Goal: Task Accomplishment & Management: Use online tool/utility

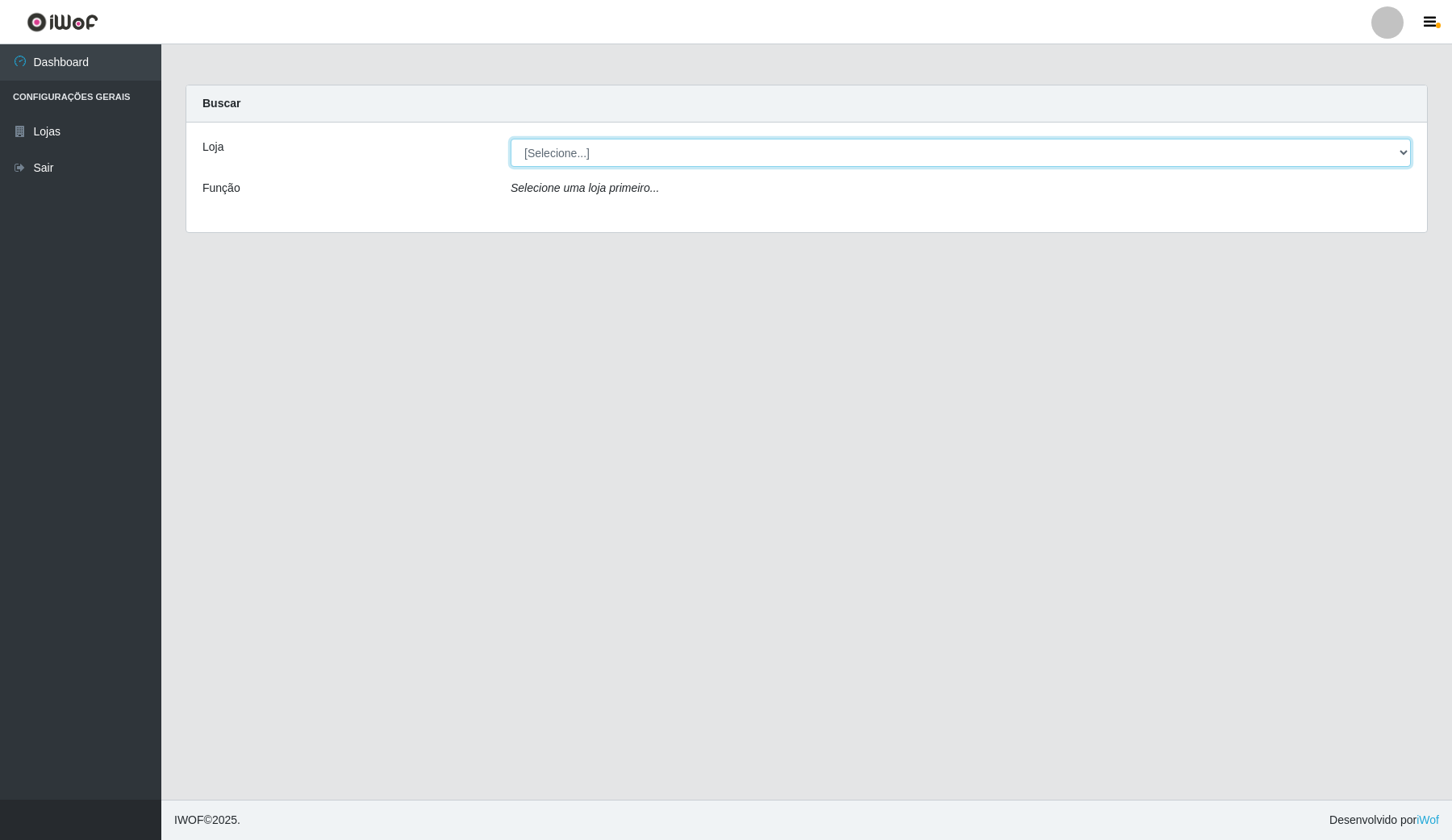
click at [626, 159] on select "[Selecione...] Rede Compras Supermercados - LOJA 4" at bounding box center [960, 153] width 900 height 28
select select "159"
click at [511, 139] on select "[Selecione...] Rede Compras Supermercados - LOJA 4" at bounding box center [960, 153] width 900 height 28
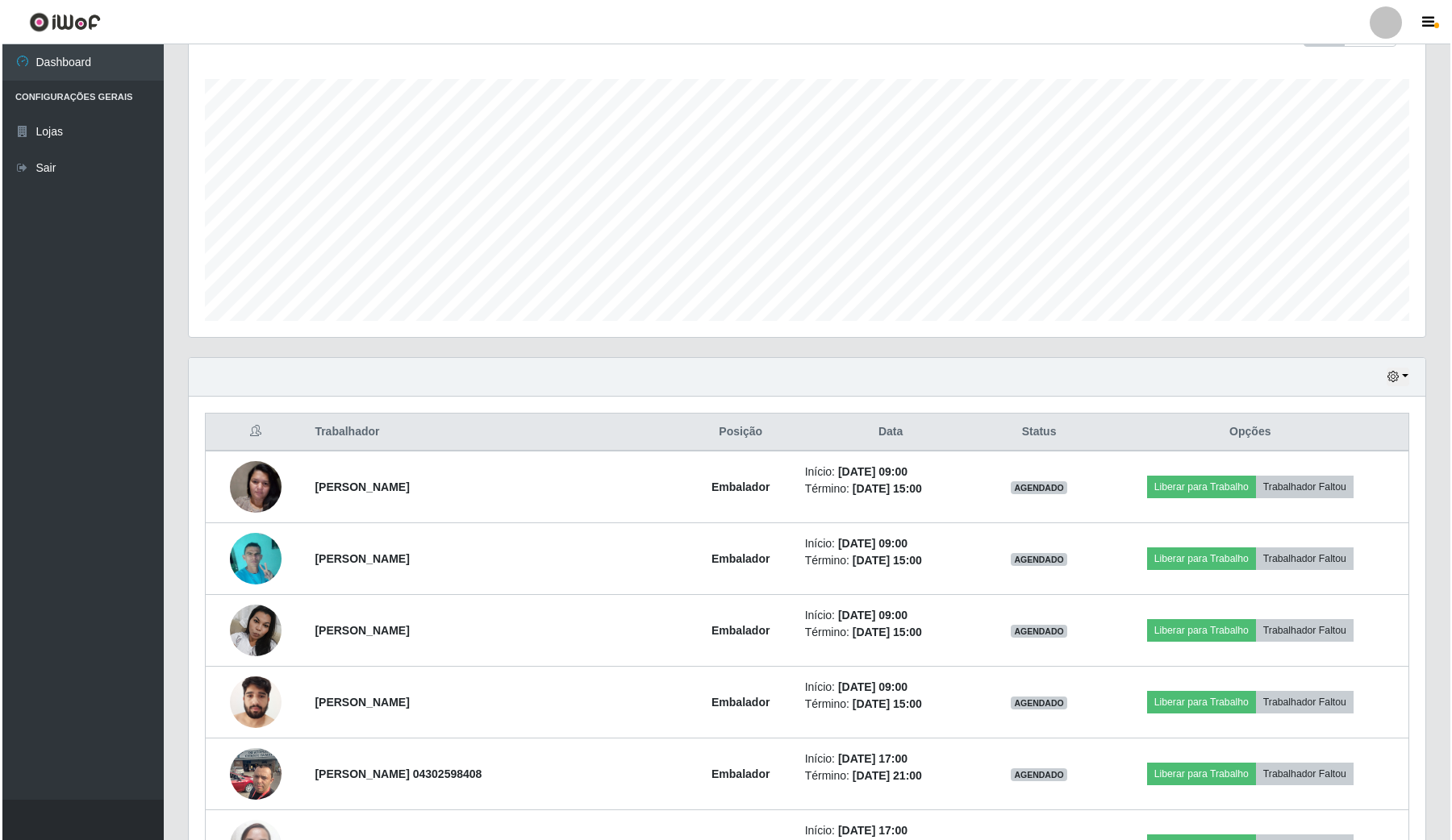
scroll to position [302, 0]
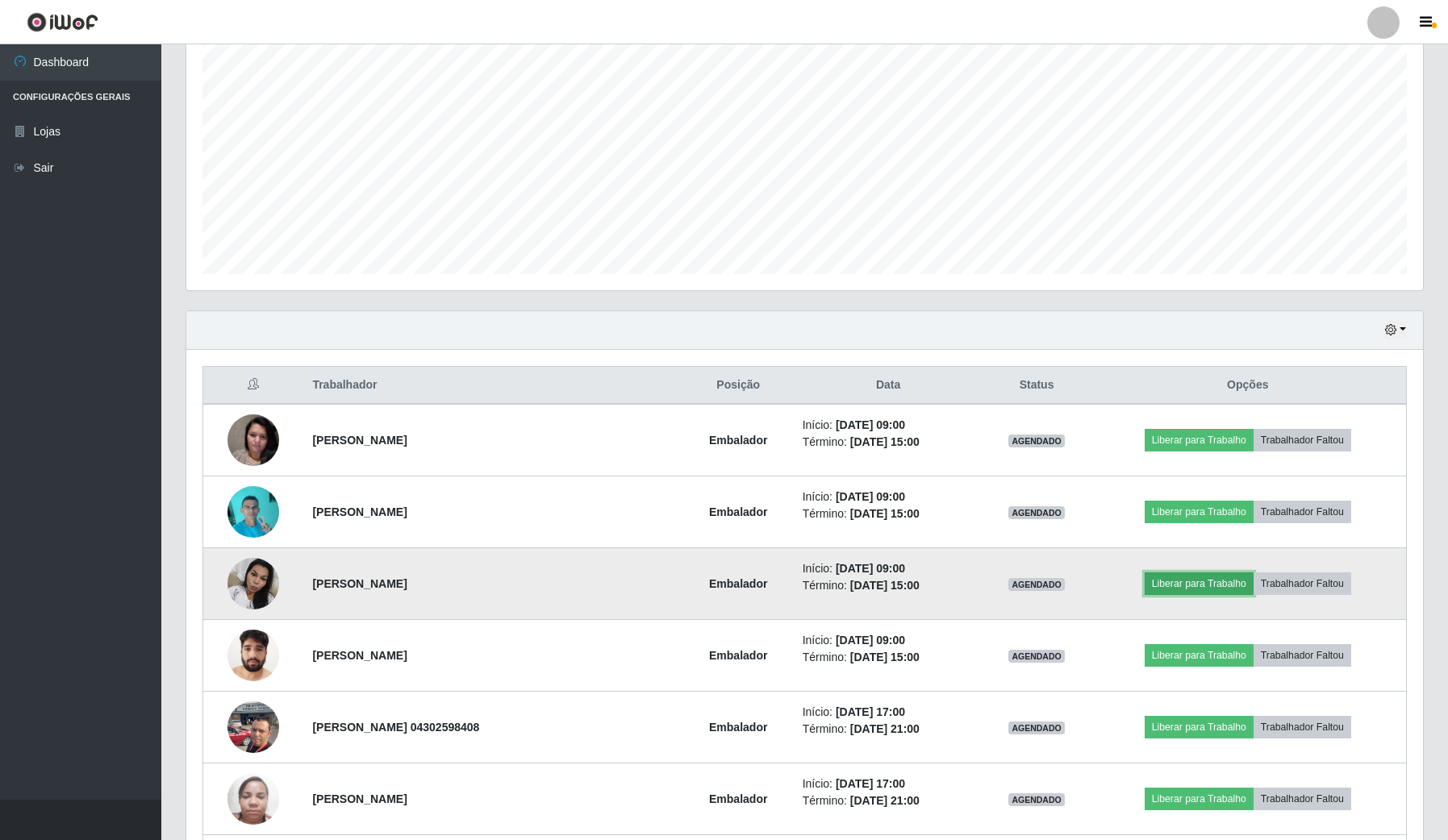
click at [1191, 575] on button "Liberar para Trabalho" at bounding box center [1199, 584] width 109 height 23
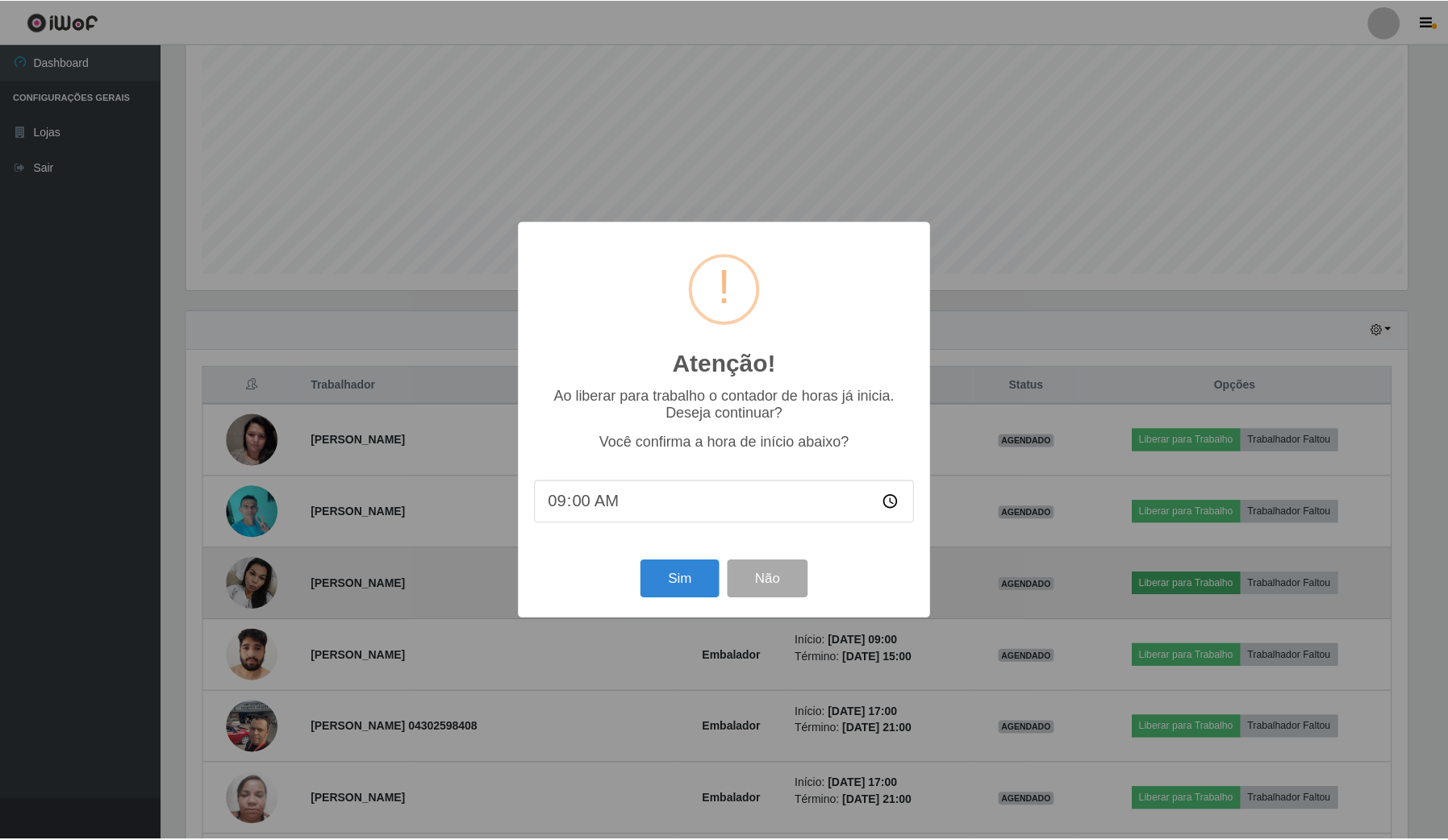
scroll to position [335, 1224]
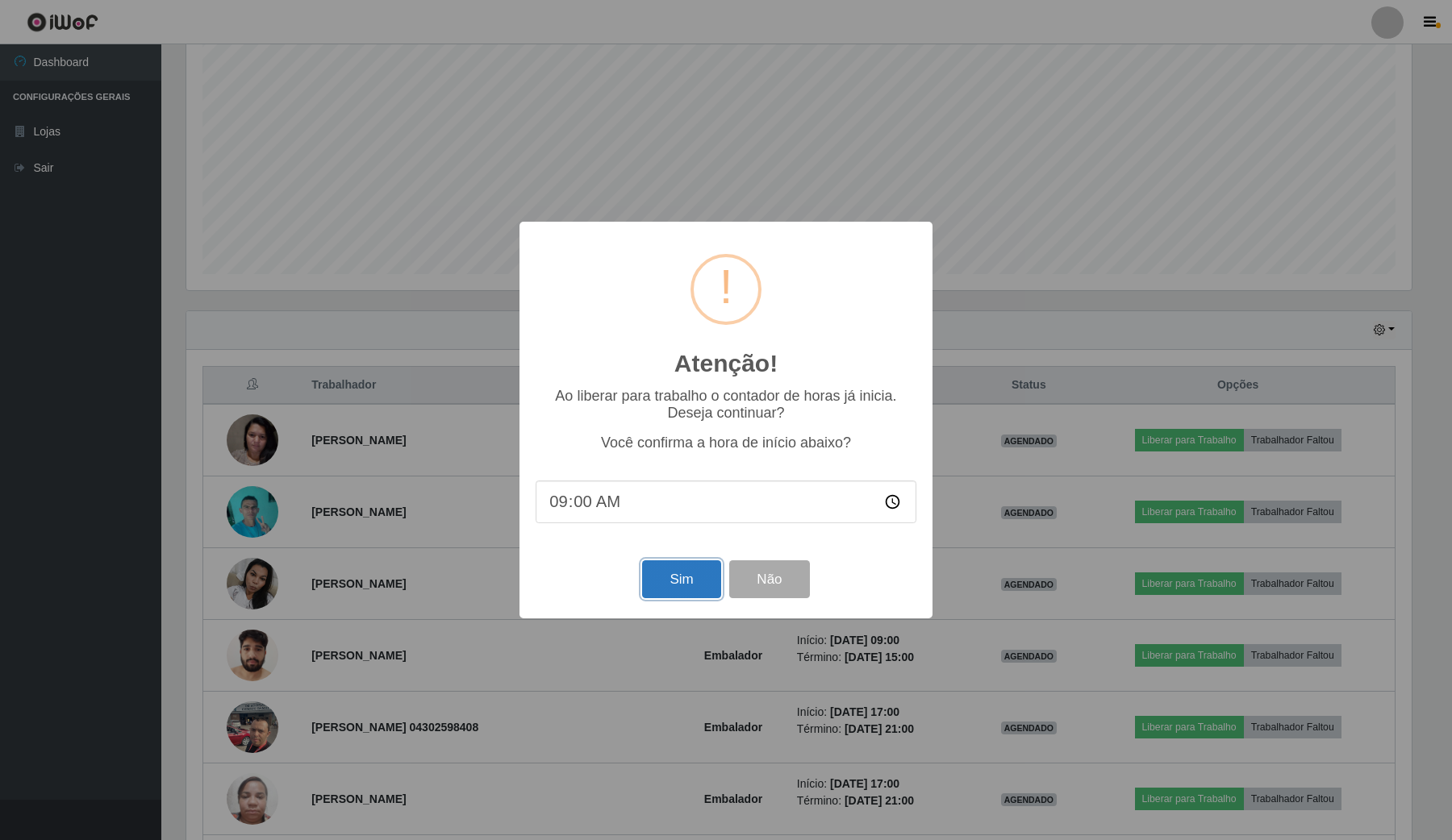
click at [675, 590] on button "Sim" at bounding box center [681, 579] width 79 height 38
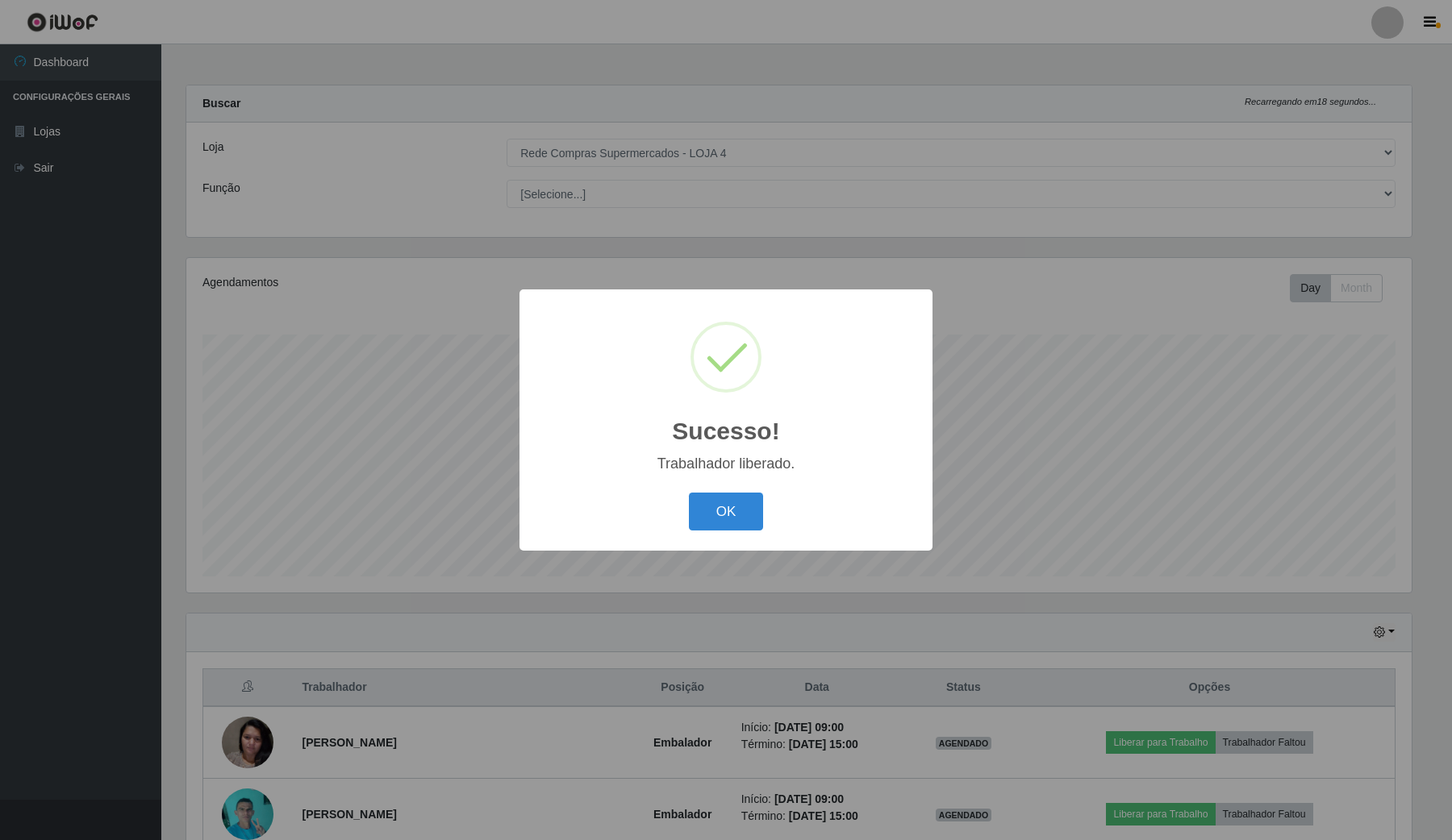
click at [714, 529] on button "OK" at bounding box center [726, 511] width 75 height 38
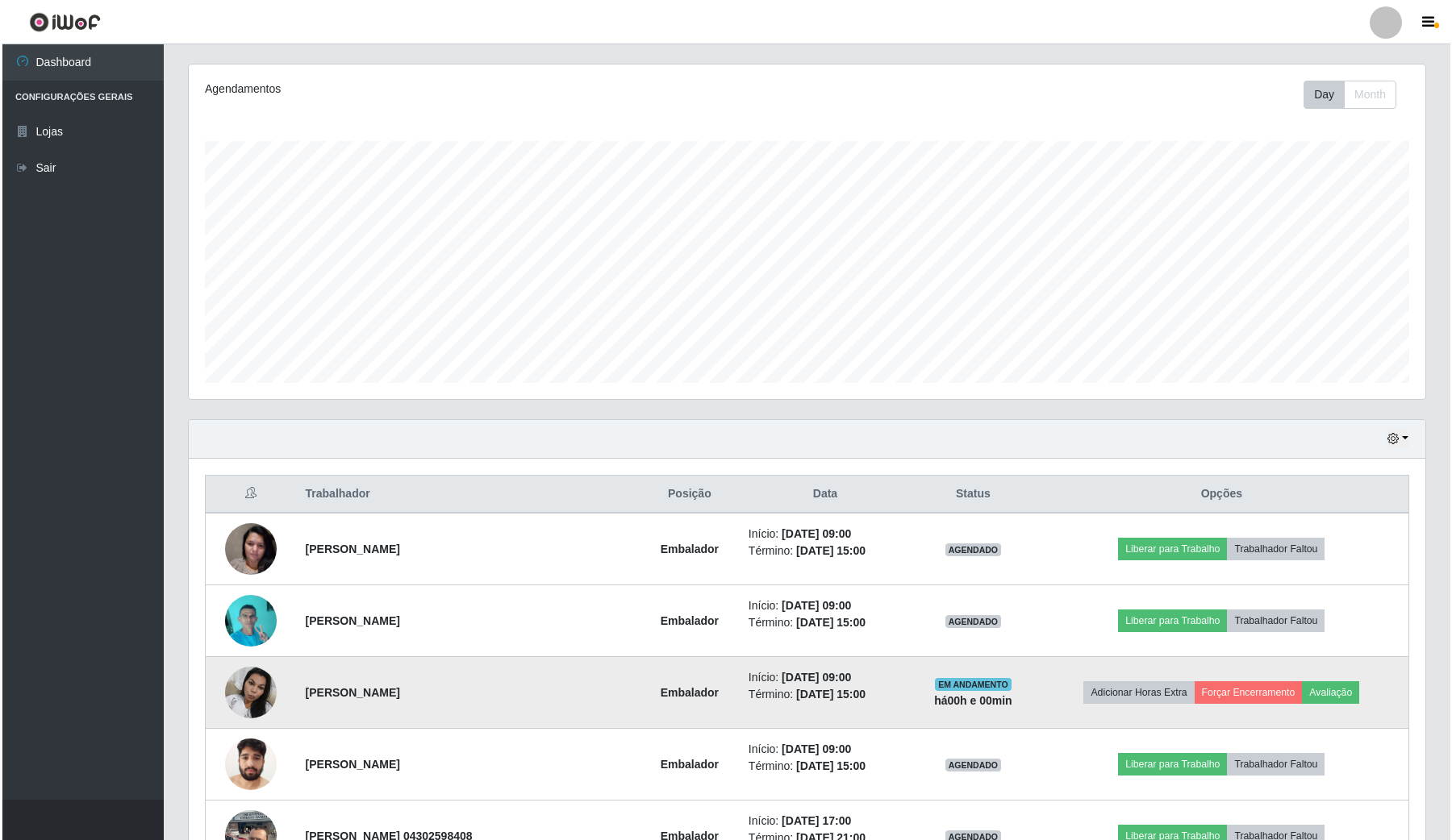
scroll to position [202, 0]
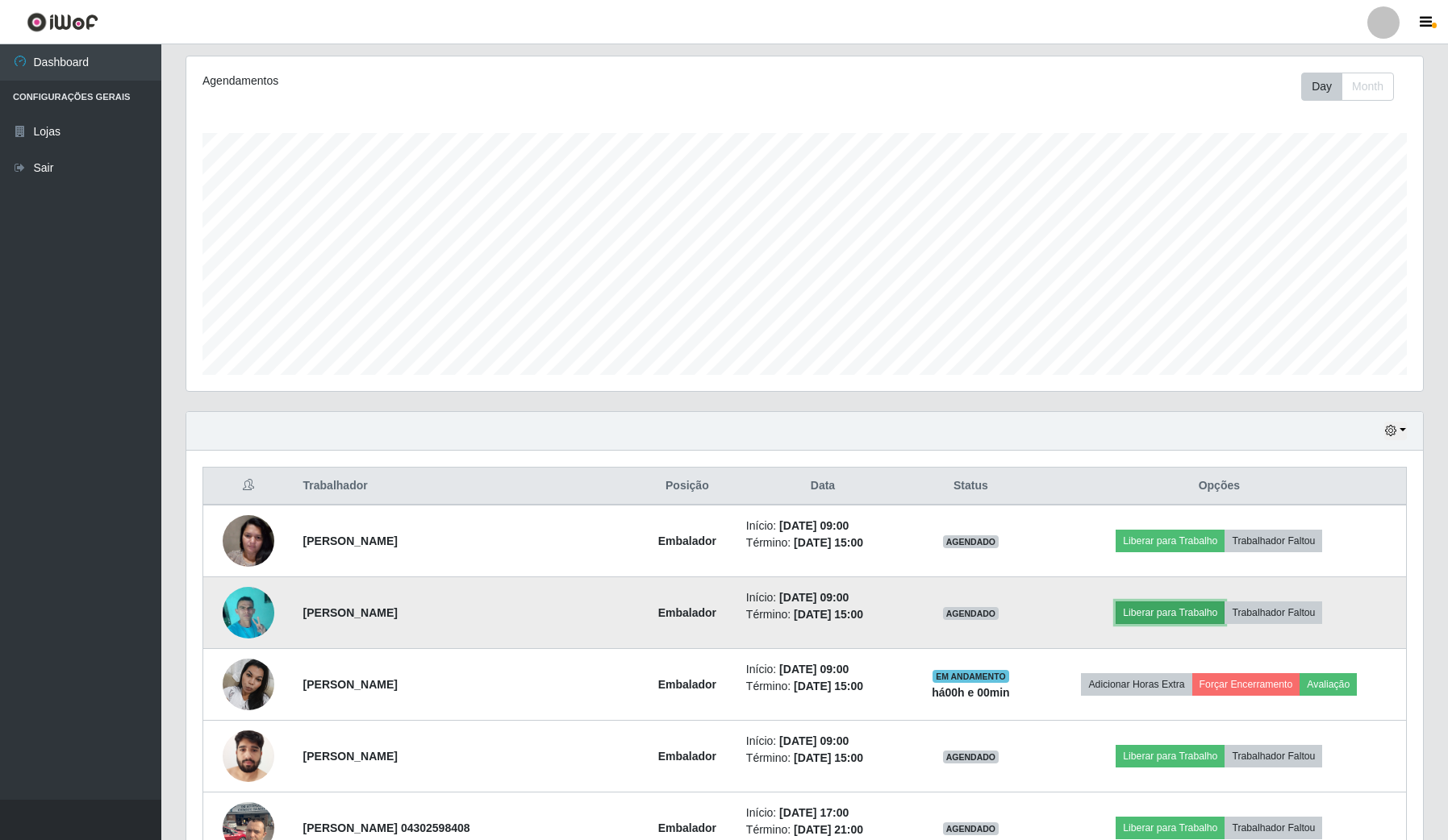
click at [1164, 618] on button "Liberar para Trabalho" at bounding box center [1169, 613] width 109 height 23
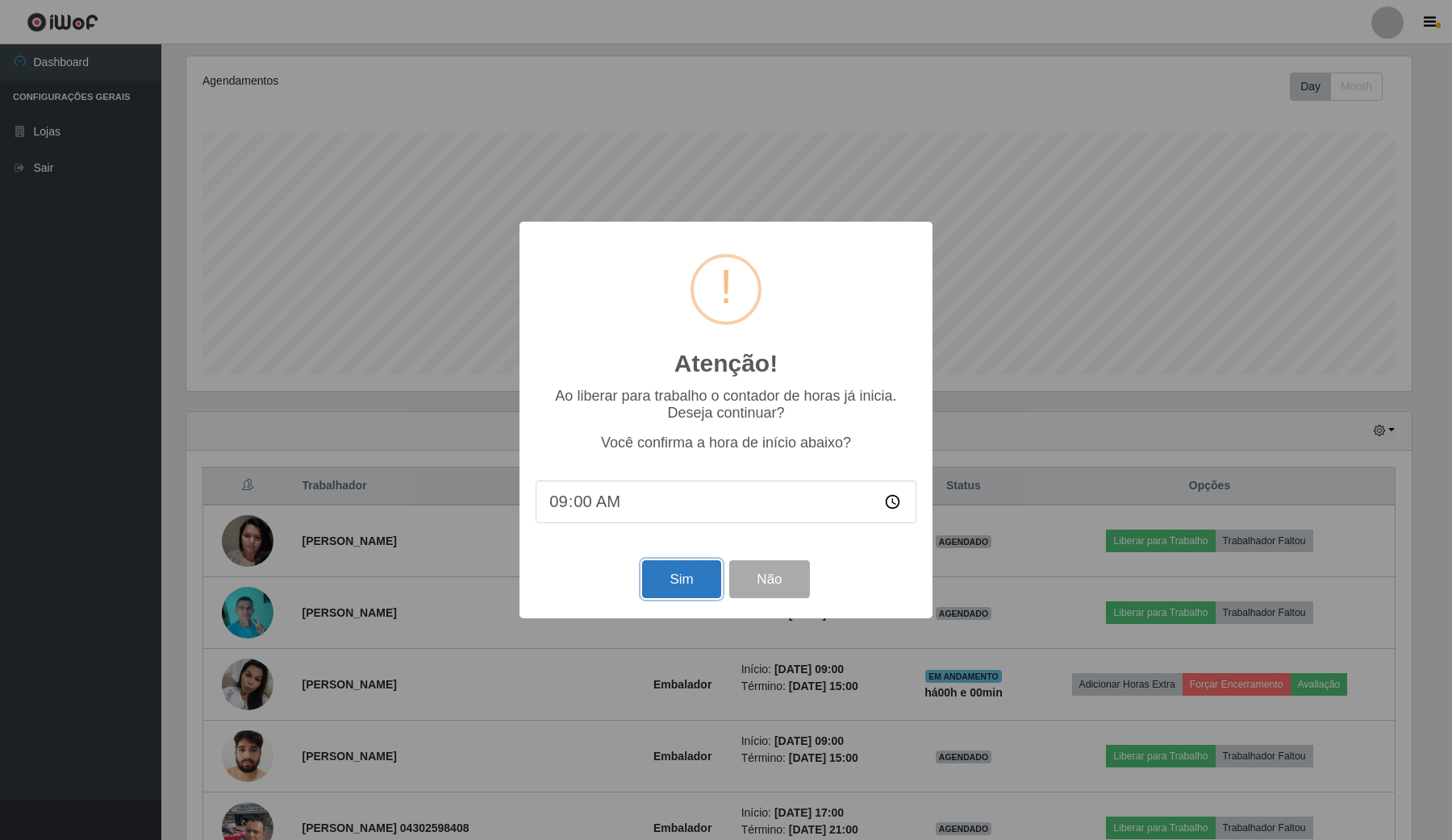
click at [687, 590] on button "Sim" at bounding box center [681, 579] width 79 height 38
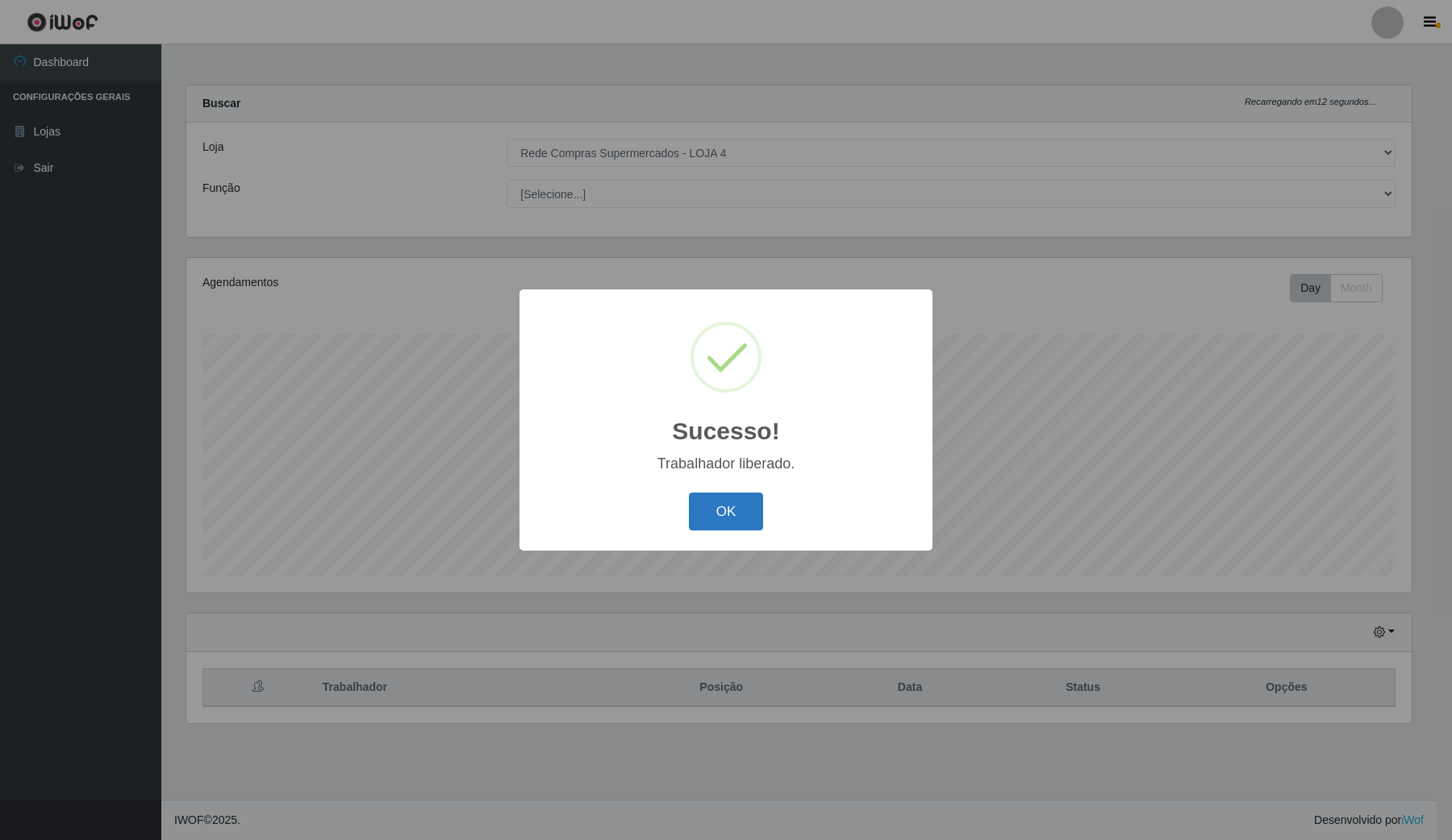
click at [733, 506] on button "OK" at bounding box center [726, 511] width 75 height 38
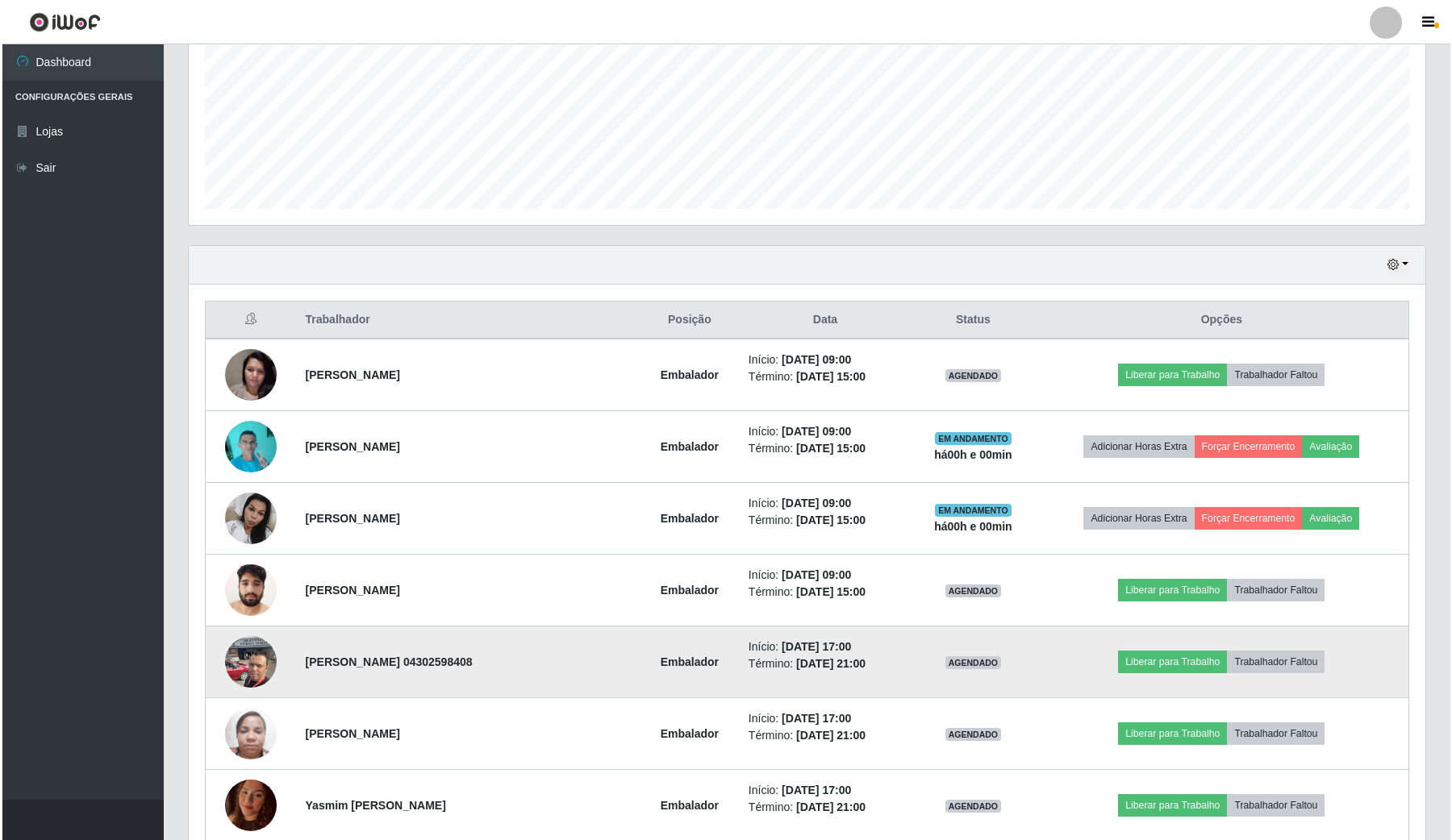
scroll to position [403, 0]
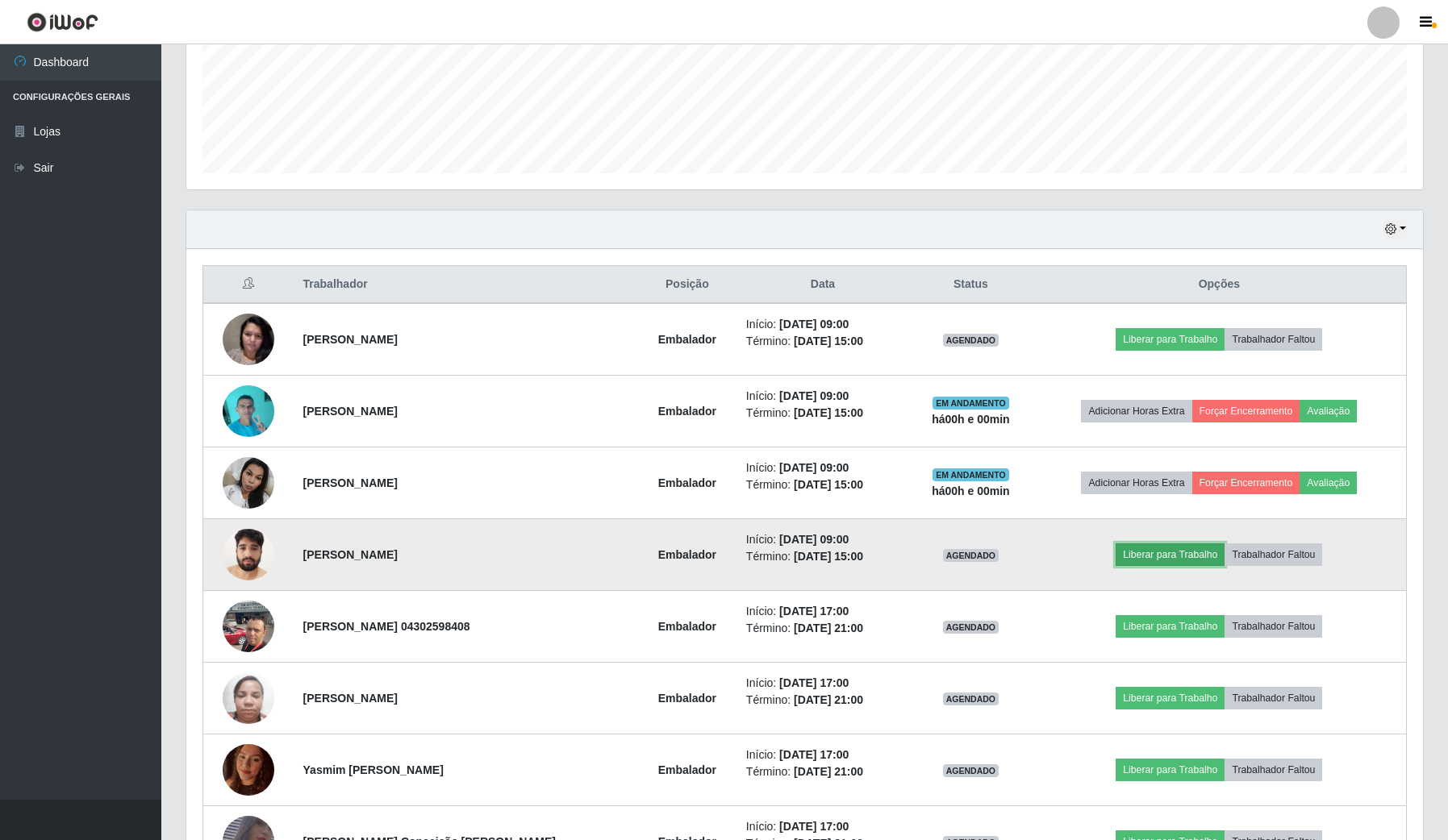
click at [1148, 548] on button "Liberar para Trabalho" at bounding box center [1169, 555] width 109 height 23
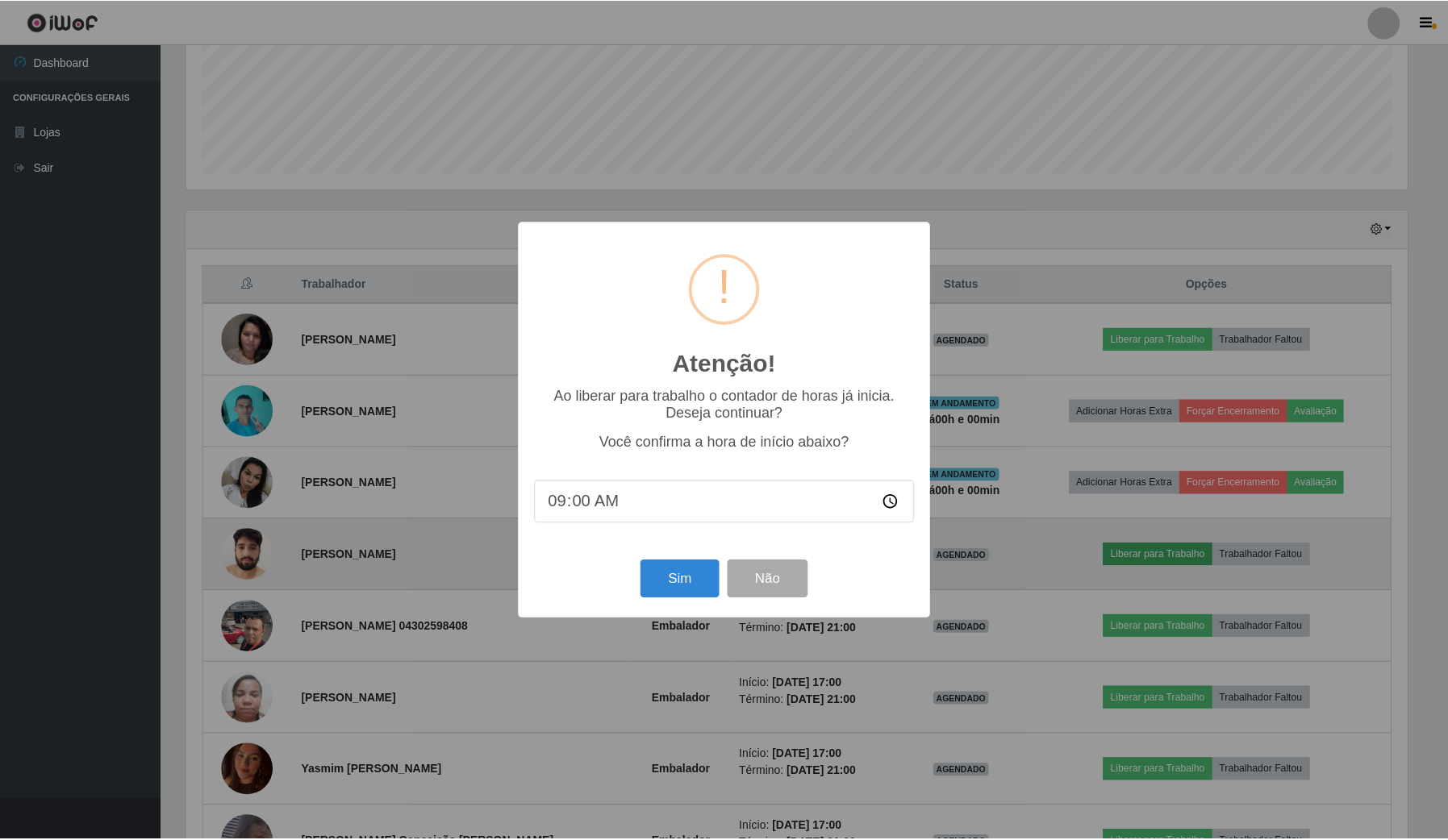
scroll to position [335, 1224]
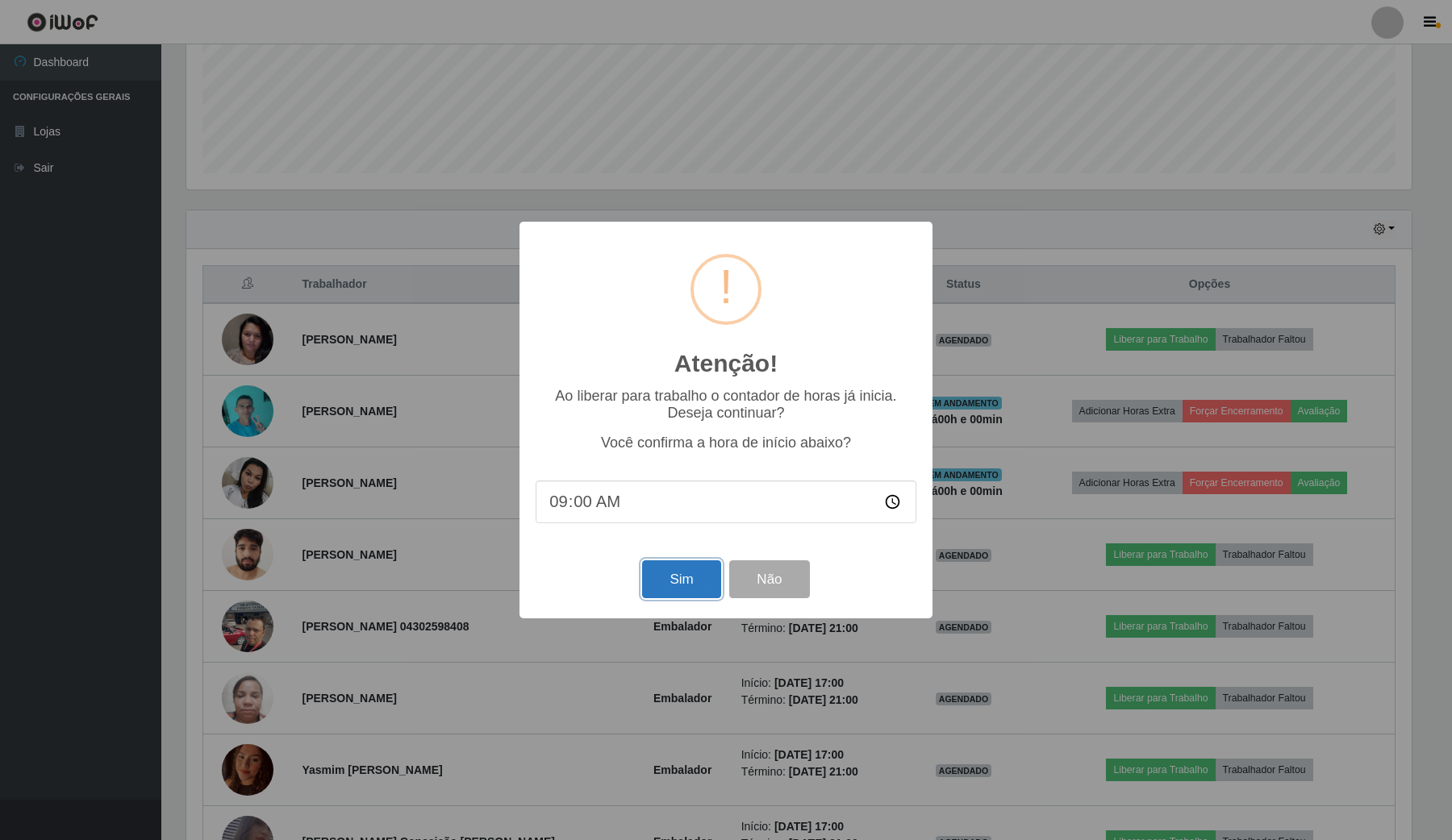
click at [692, 596] on button "Sim" at bounding box center [681, 579] width 79 height 38
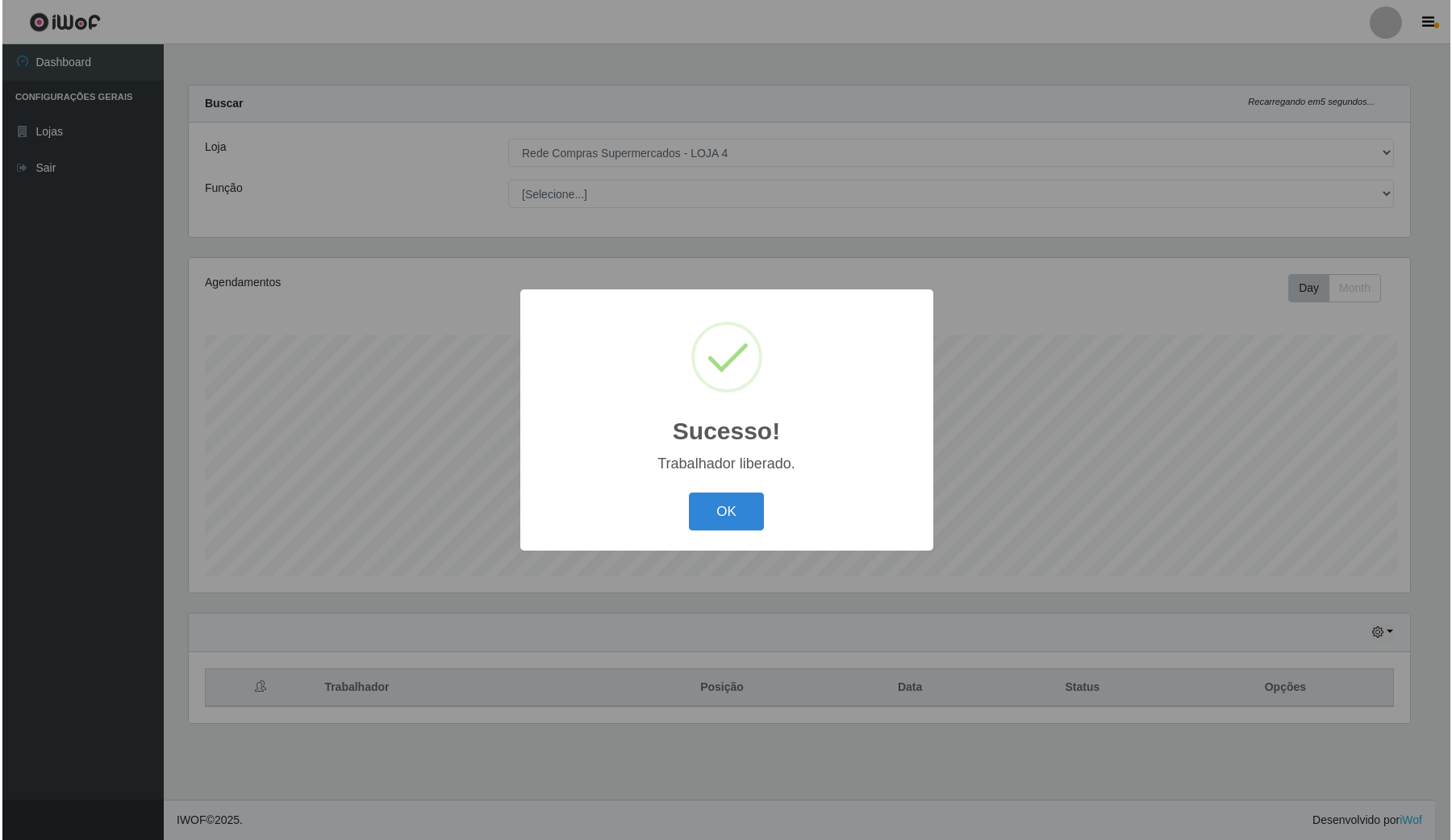
scroll to position [0, 0]
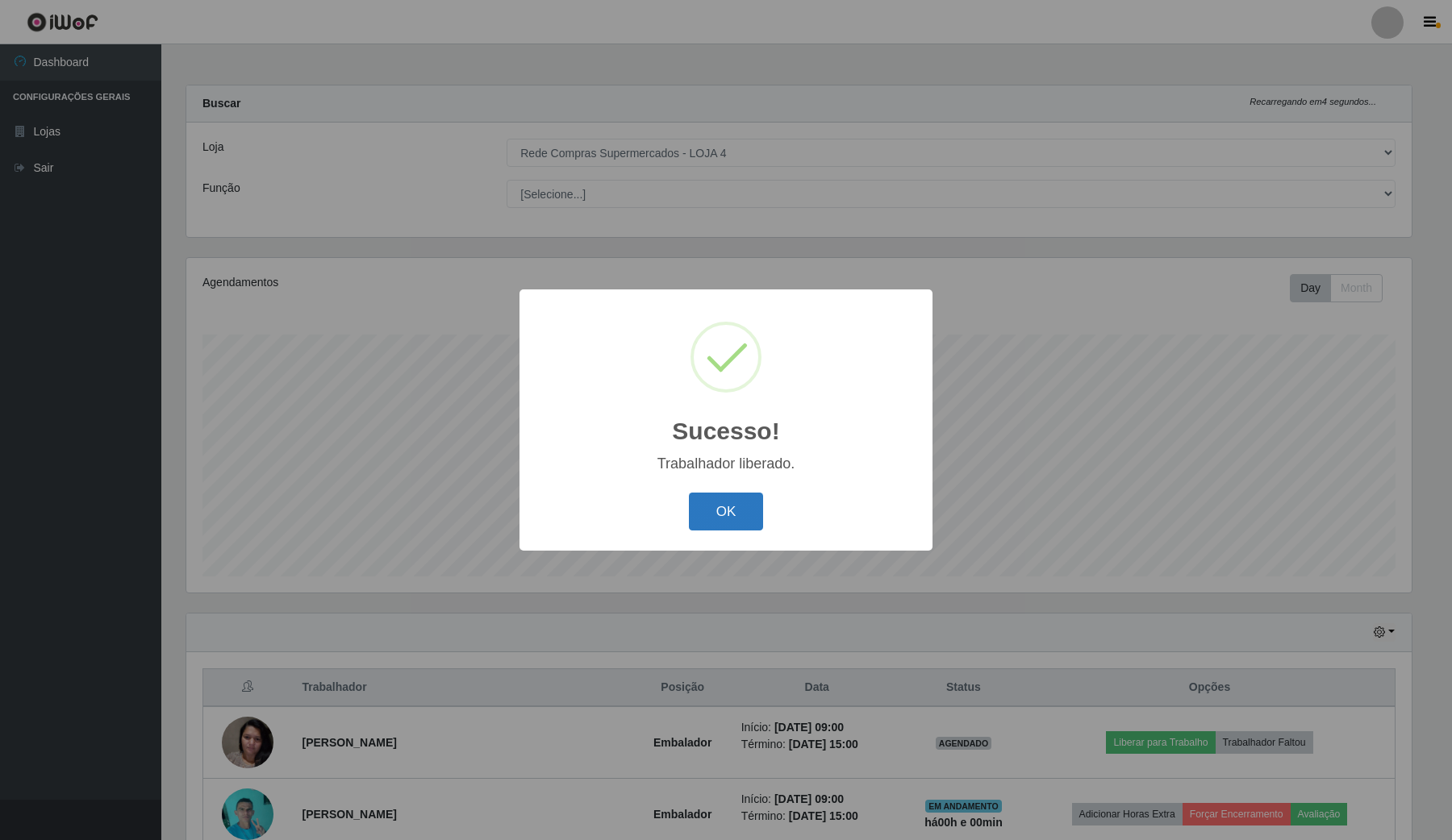
click at [716, 526] on button "OK" at bounding box center [726, 511] width 75 height 38
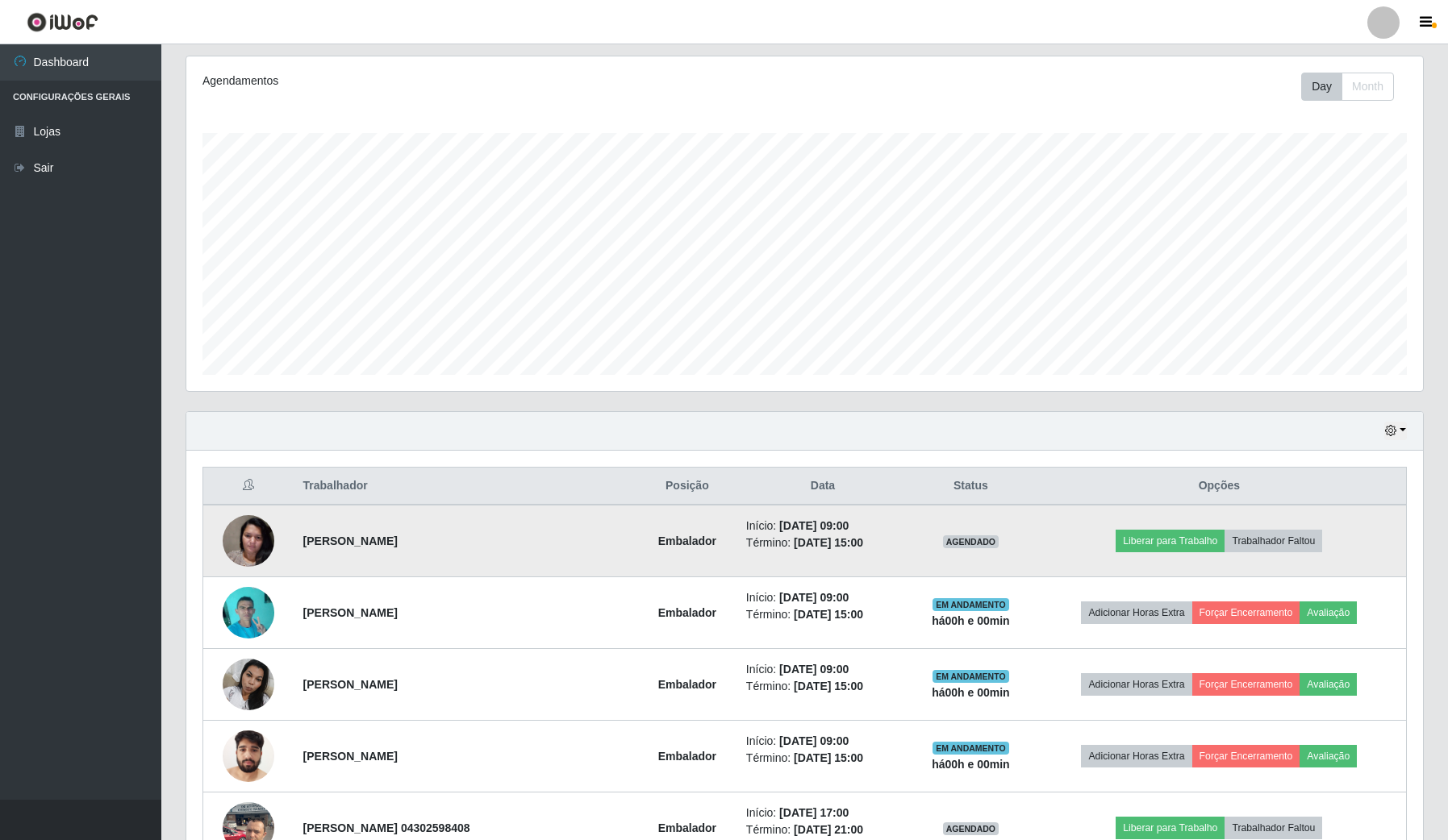
click at [263, 523] on img at bounding box center [248, 540] width 52 height 69
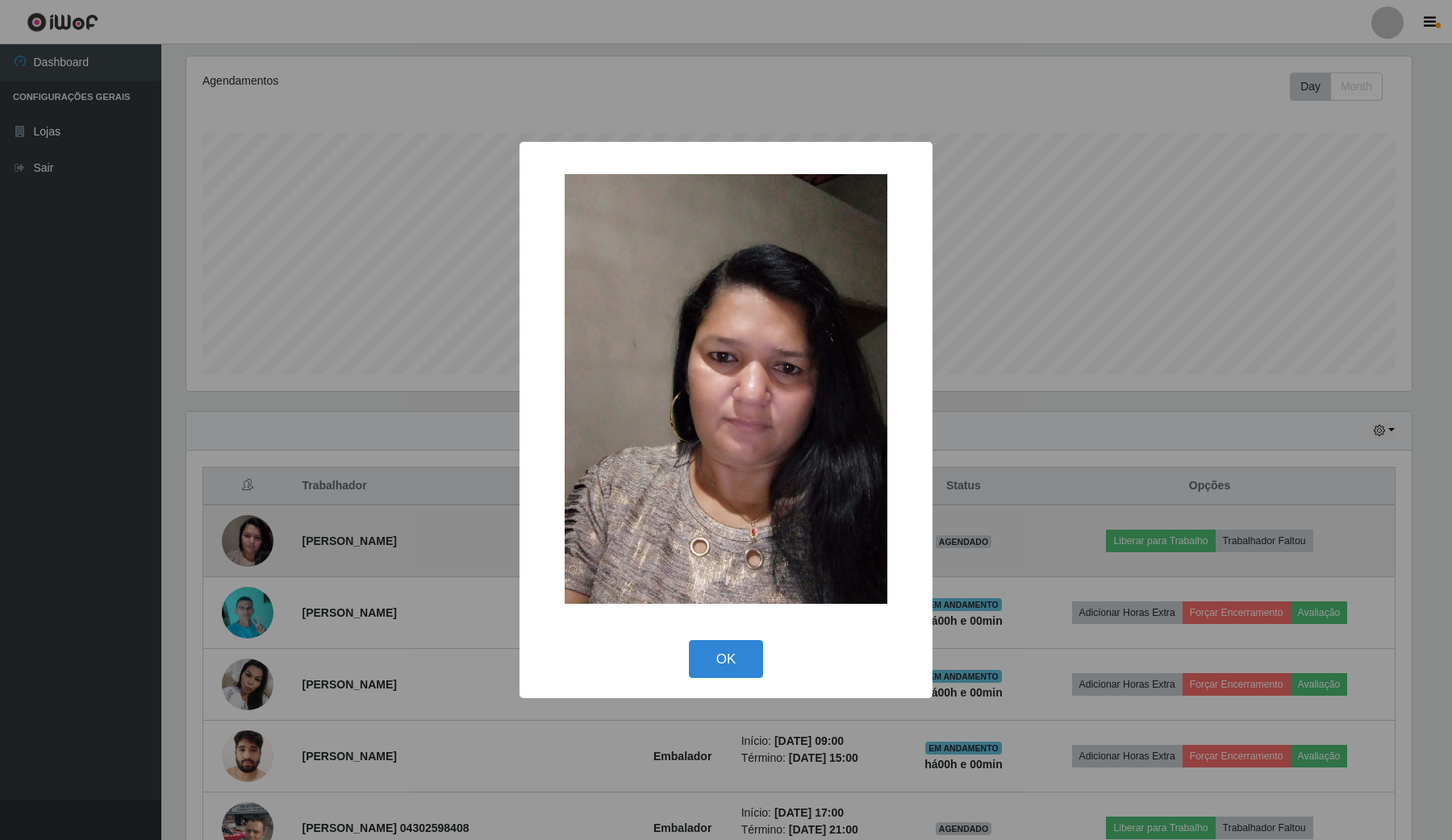
click at [263, 523] on div "× OK Cancel" at bounding box center [726, 420] width 1452 height 840
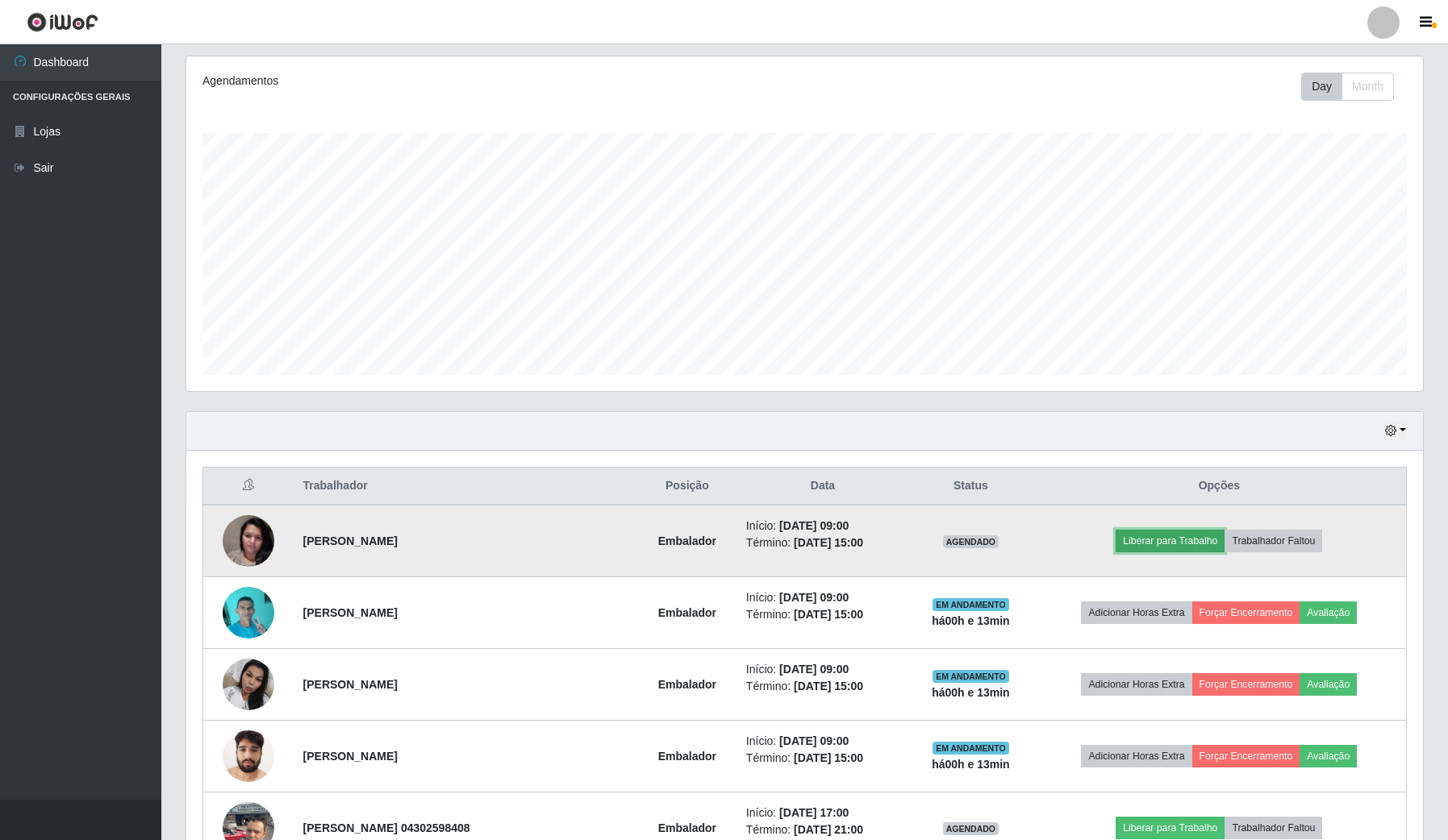
click at [1202, 539] on button "Liberar para Trabalho" at bounding box center [1169, 541] width 109 height 23
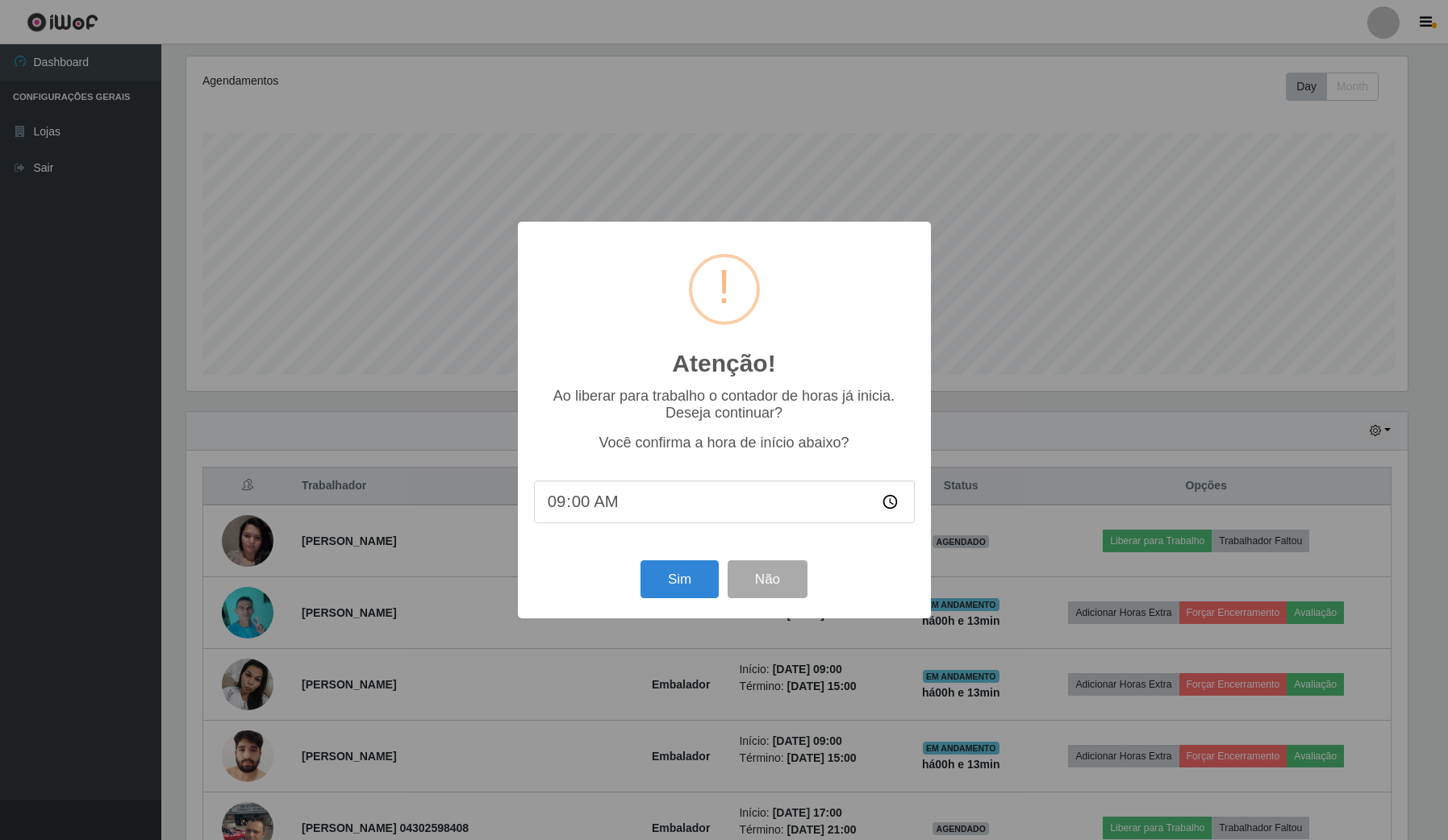
scroll to position [335, 1224]
click at [660, 593] on button "Sim" at bounding box center [681, 579] width 79 height 38
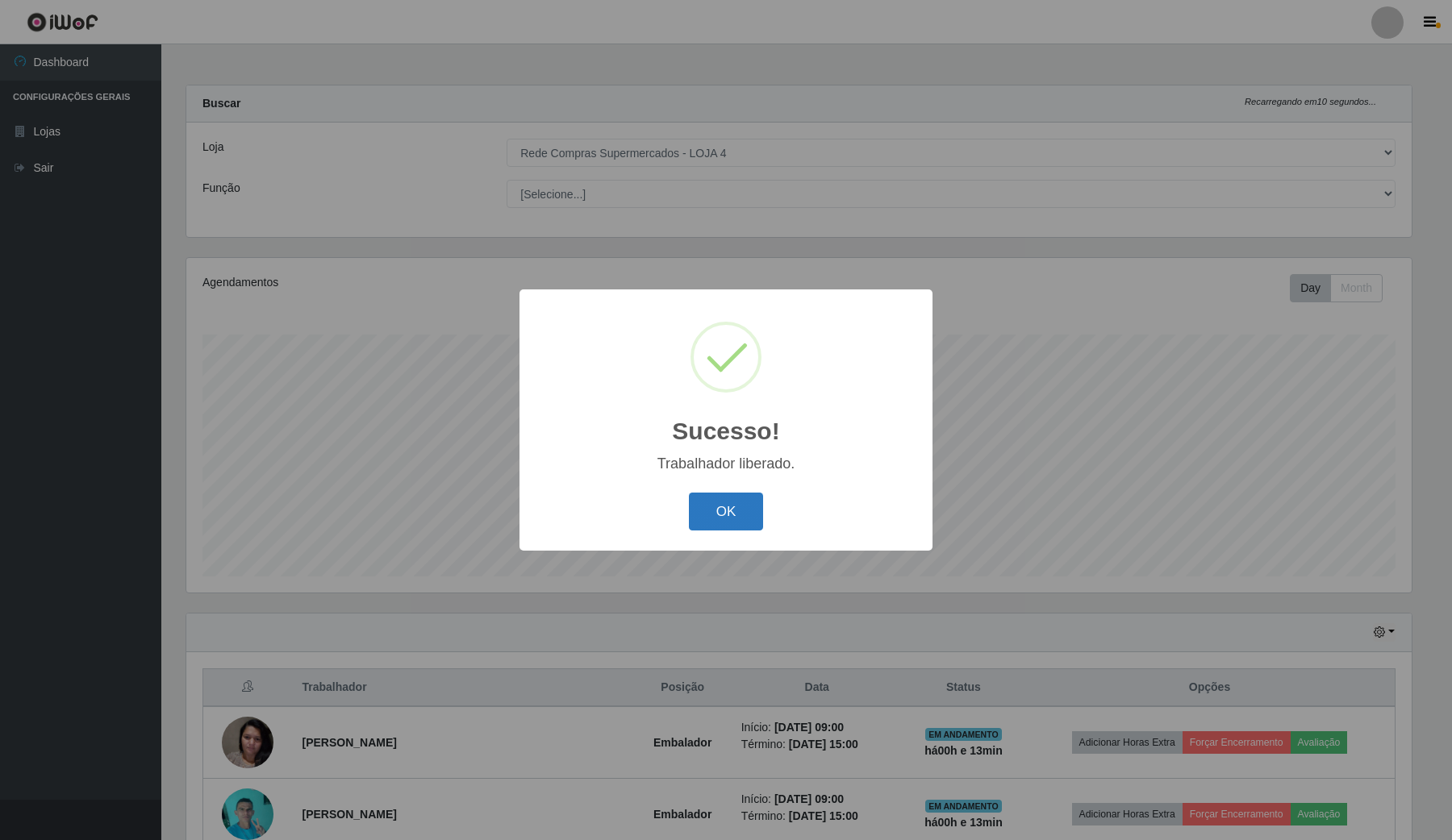
click at [714, 519] on button "OK" at bounding box center [726, 511] width 75 height 38
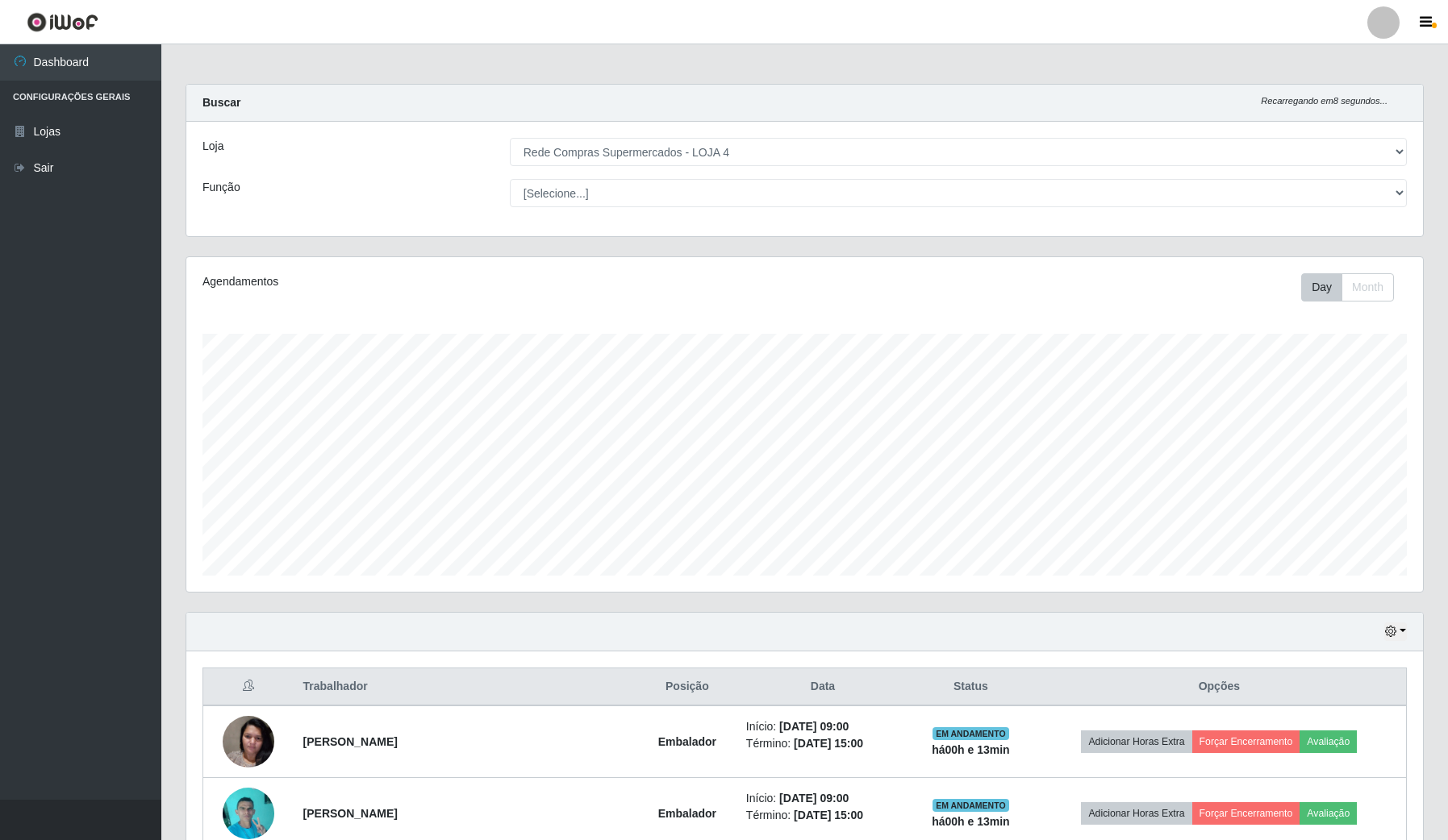
scroll to position [0, 0]
